Goal: Check status: Check status

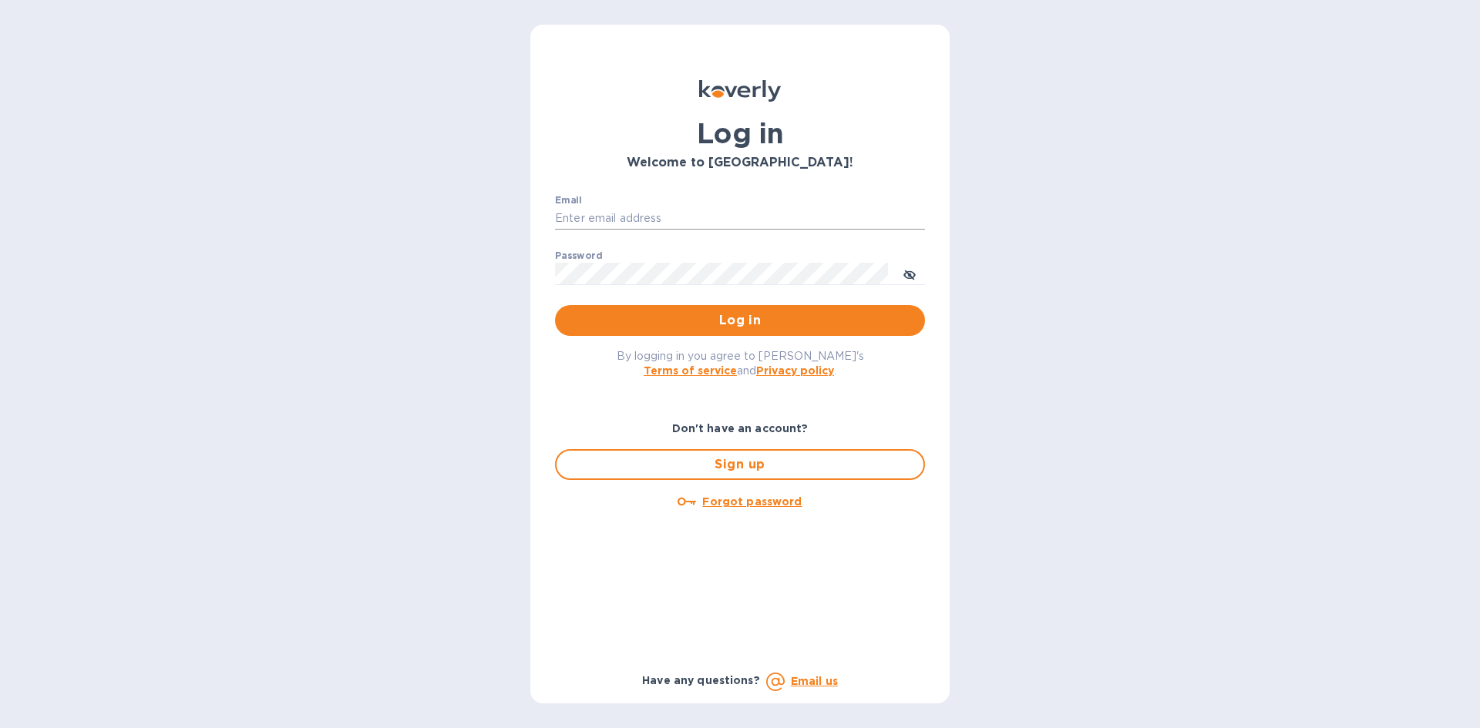
click at [644, 220] on input "Email" at bounding box center [740, 218] width 370 height 23
type input "[EMAIL_ADDRESS][DOMAIN_NAME]"
click at [555, 305] on button "Log in" at bounding box center [740, 320] width 370 height 31
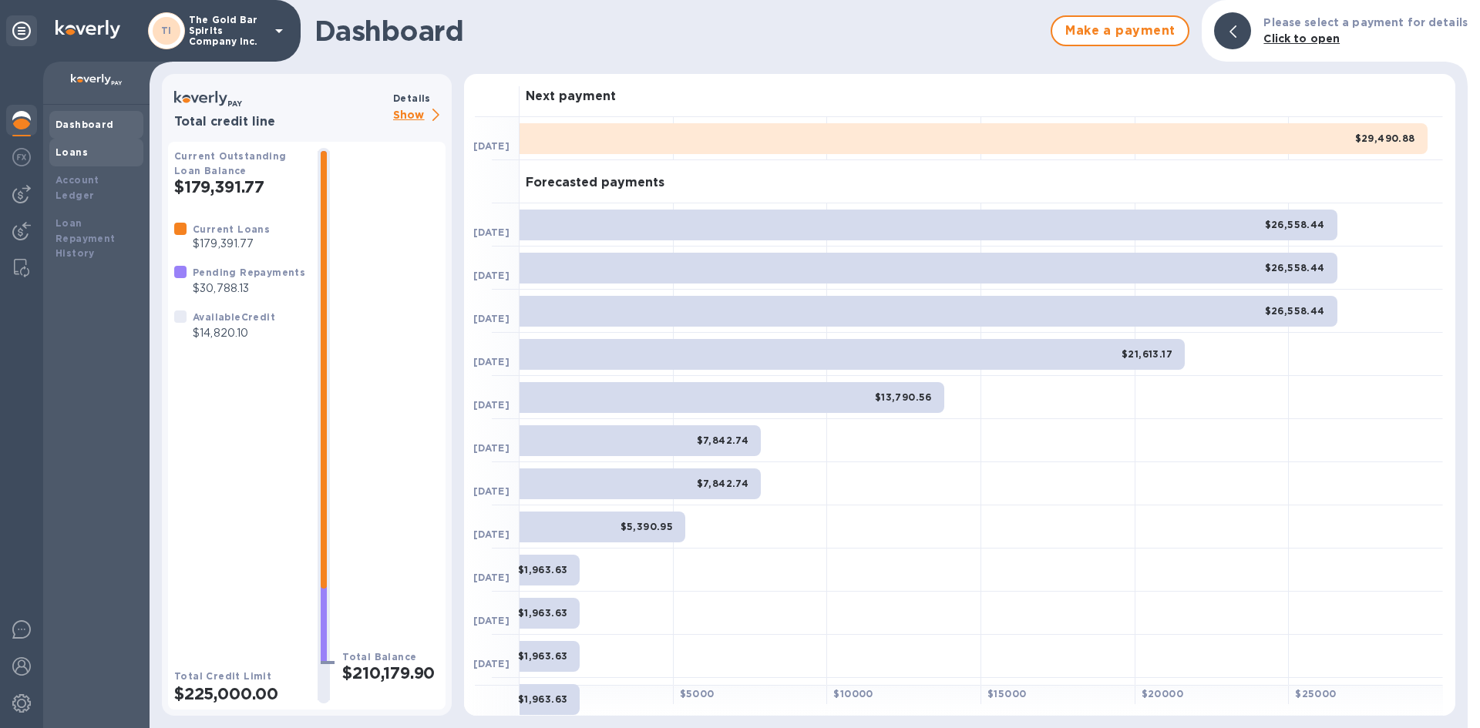
click at [71, 153] on b "Loans" at bounding box center [71, 152] width 32 height 12
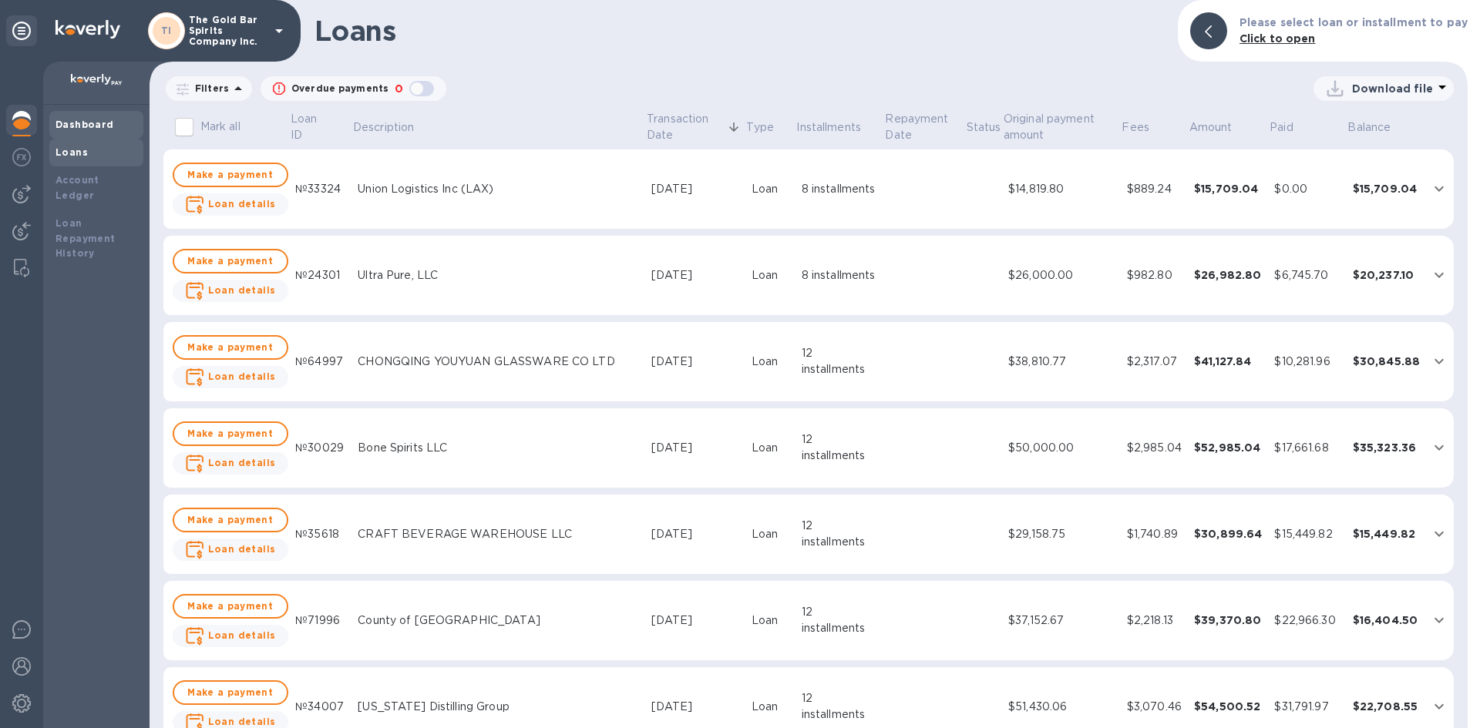
click at [86, 118] on div "Dashboard" at bounding box center [96, 124] width 82 height 15
